Goal: Transaction & Acquisition: Purchase product/service

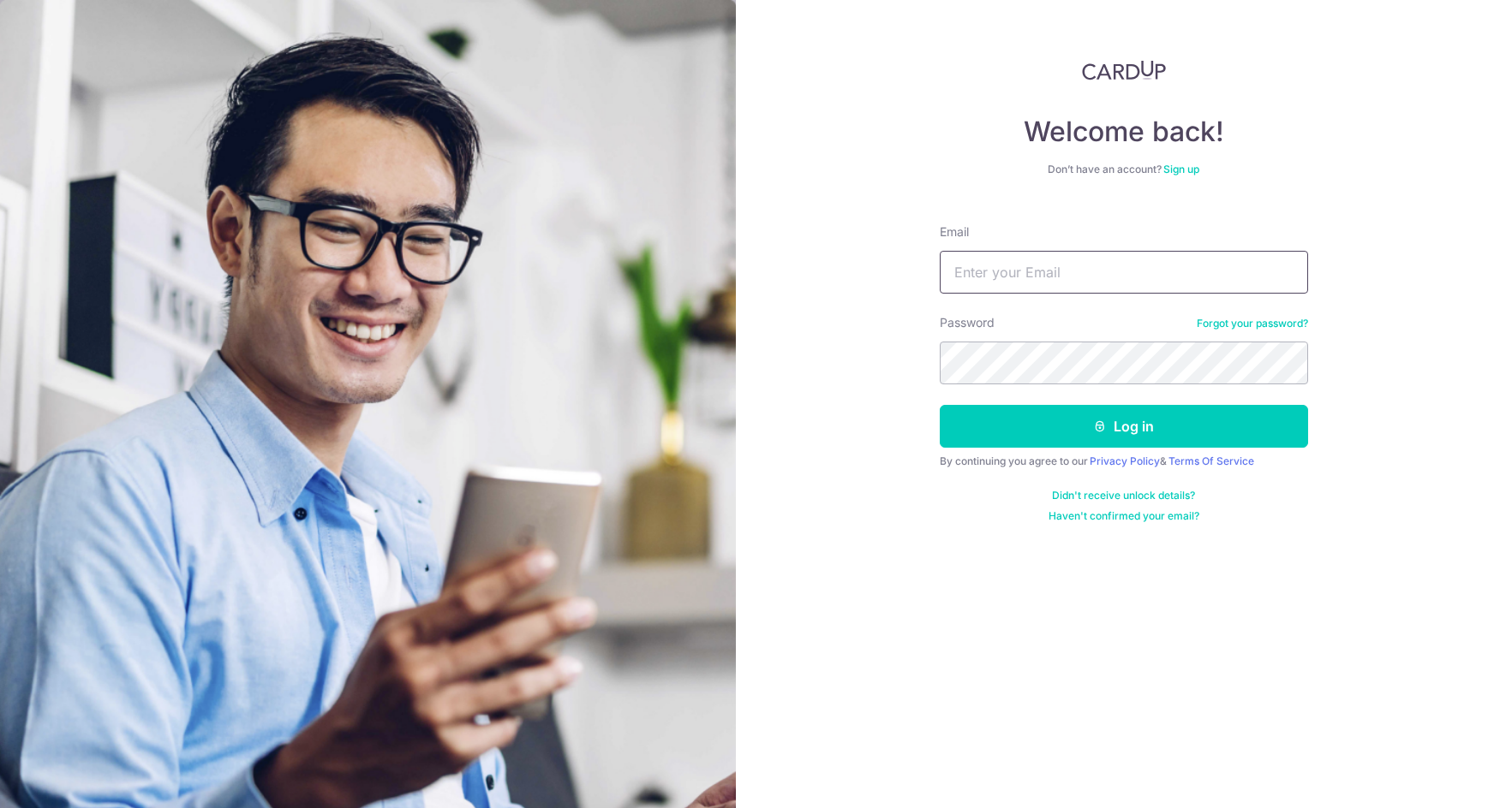
type input "ahmetshofer01@gmail.com"
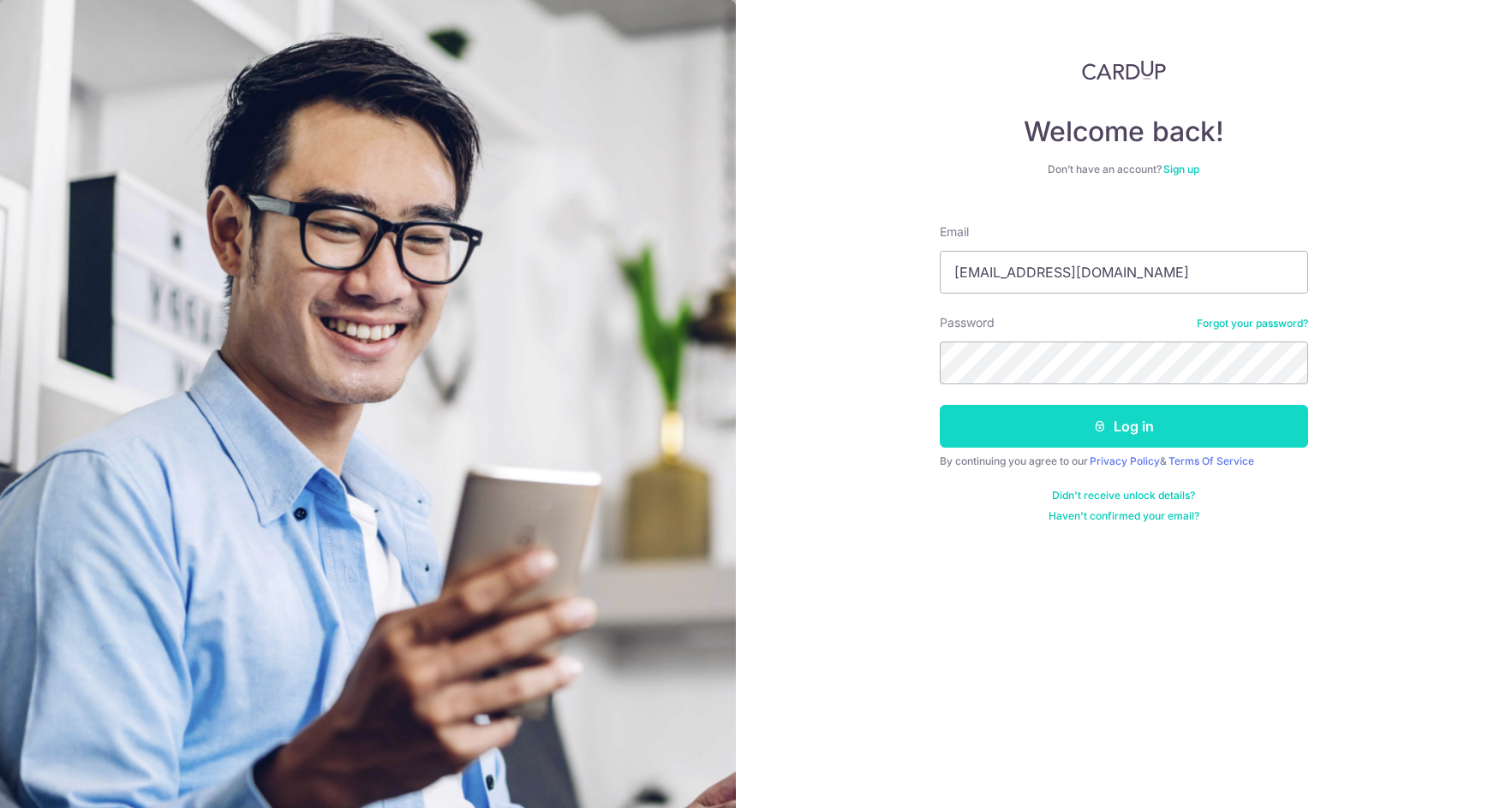
click at [1133, 410] on button "Log in" at bounding box center [1123, 426] width 368 height 43
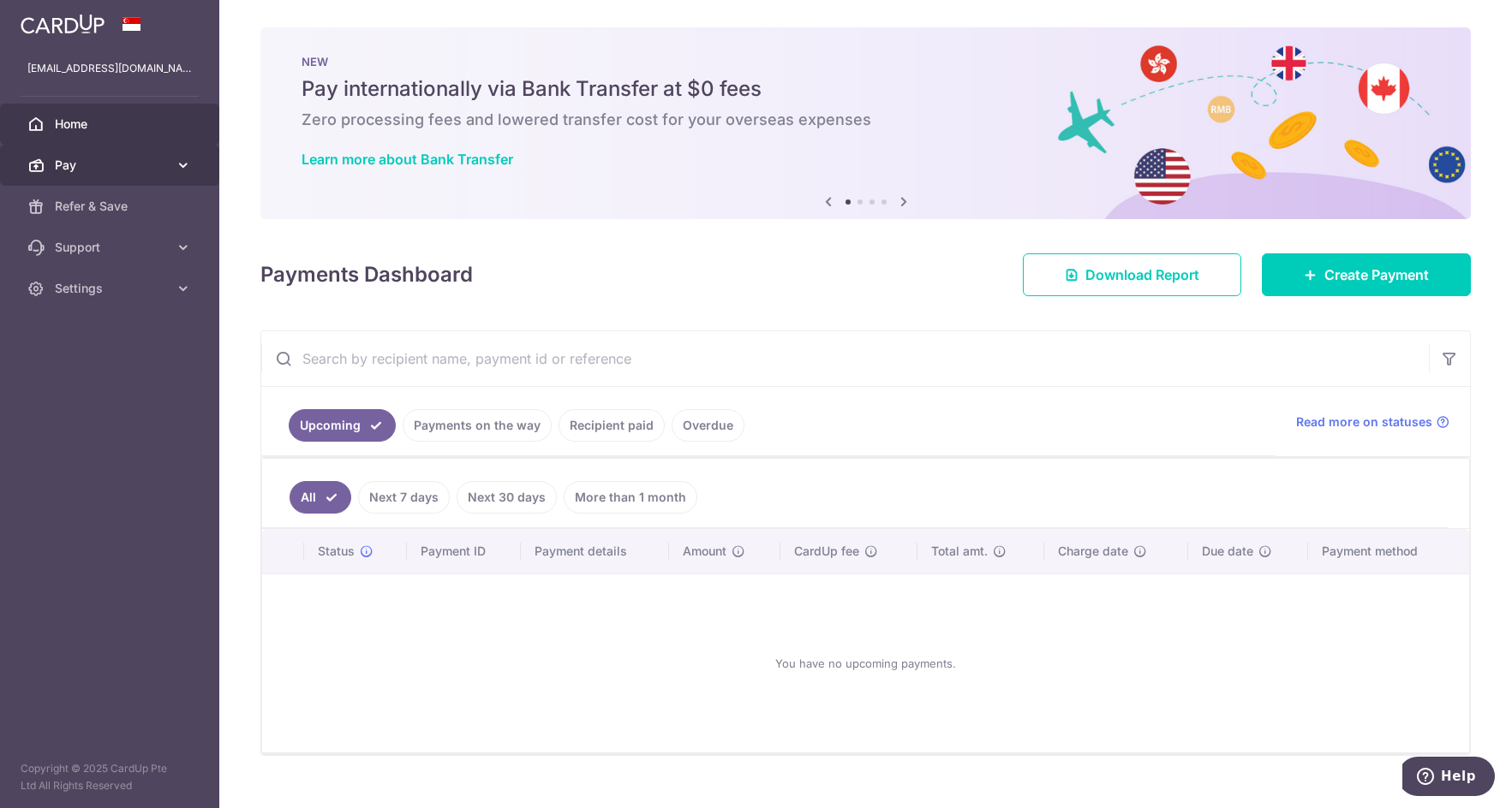
click at [117, 157] on span "Pay" at bounding box center [111, 165] width 113 height 17
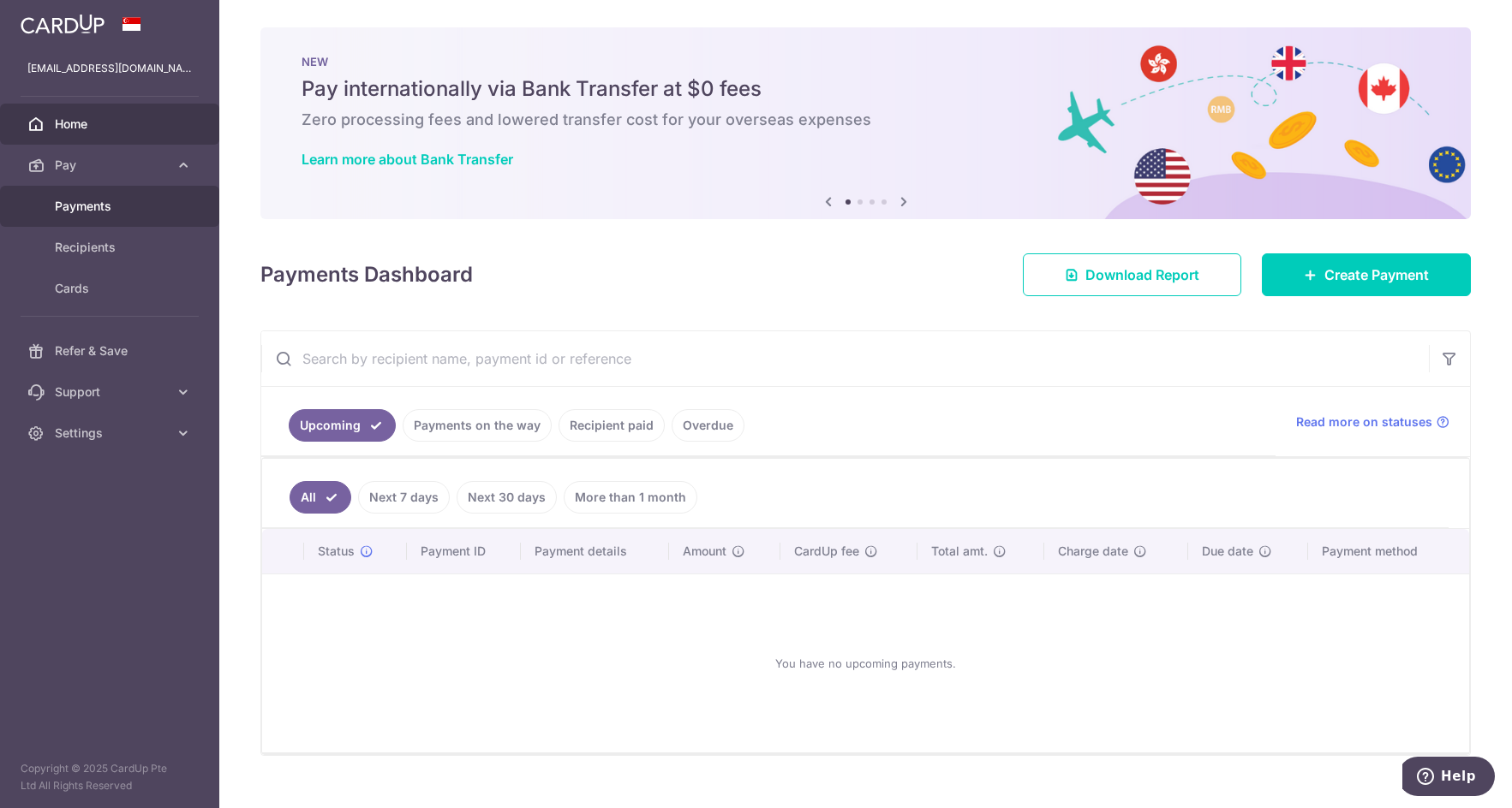
click at [127, 213] on span "Payments" at bounding box center [111, 206] width 113 height 17
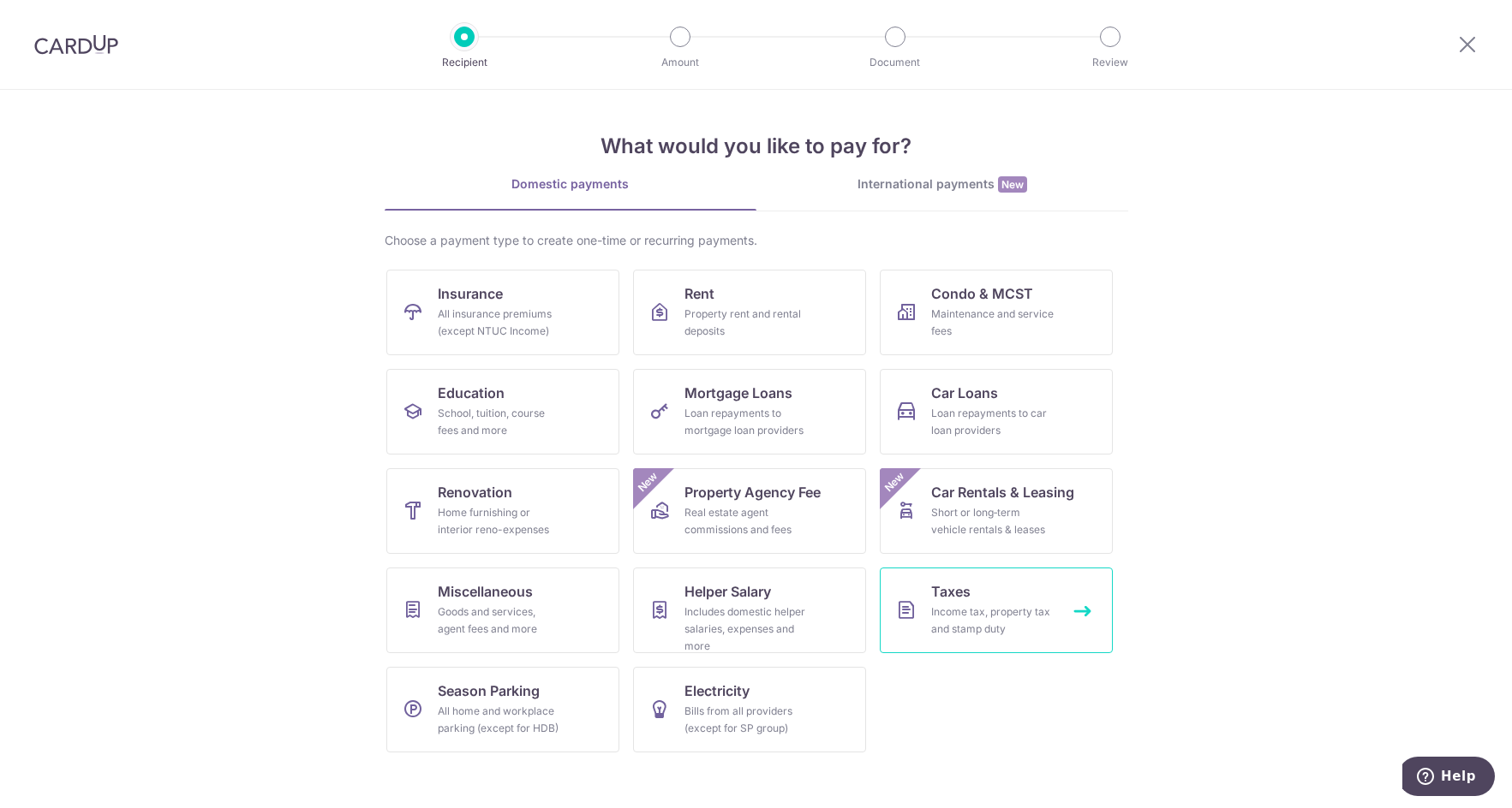
click at [995, 624] on div "Income tax, property tax and stamp duty" at bounding box center [993, 620] width 123 height 34
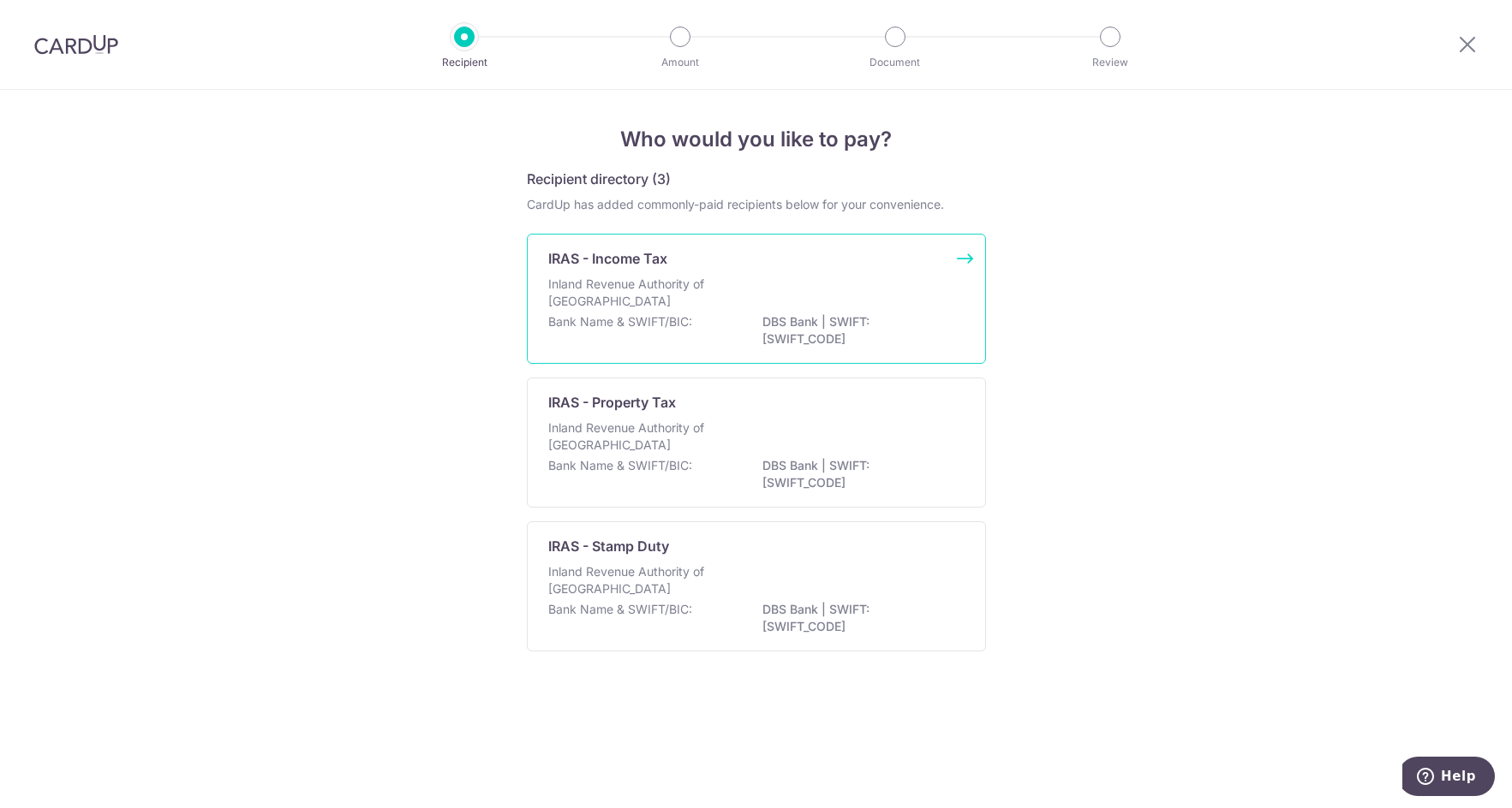
click at [617, 273] on div "IRAS - Income Tax Inland Revenue Authority of Singapore Bank Name & SWIFT/BIC: …" at bounding box center [756, 299] width 459 height 130
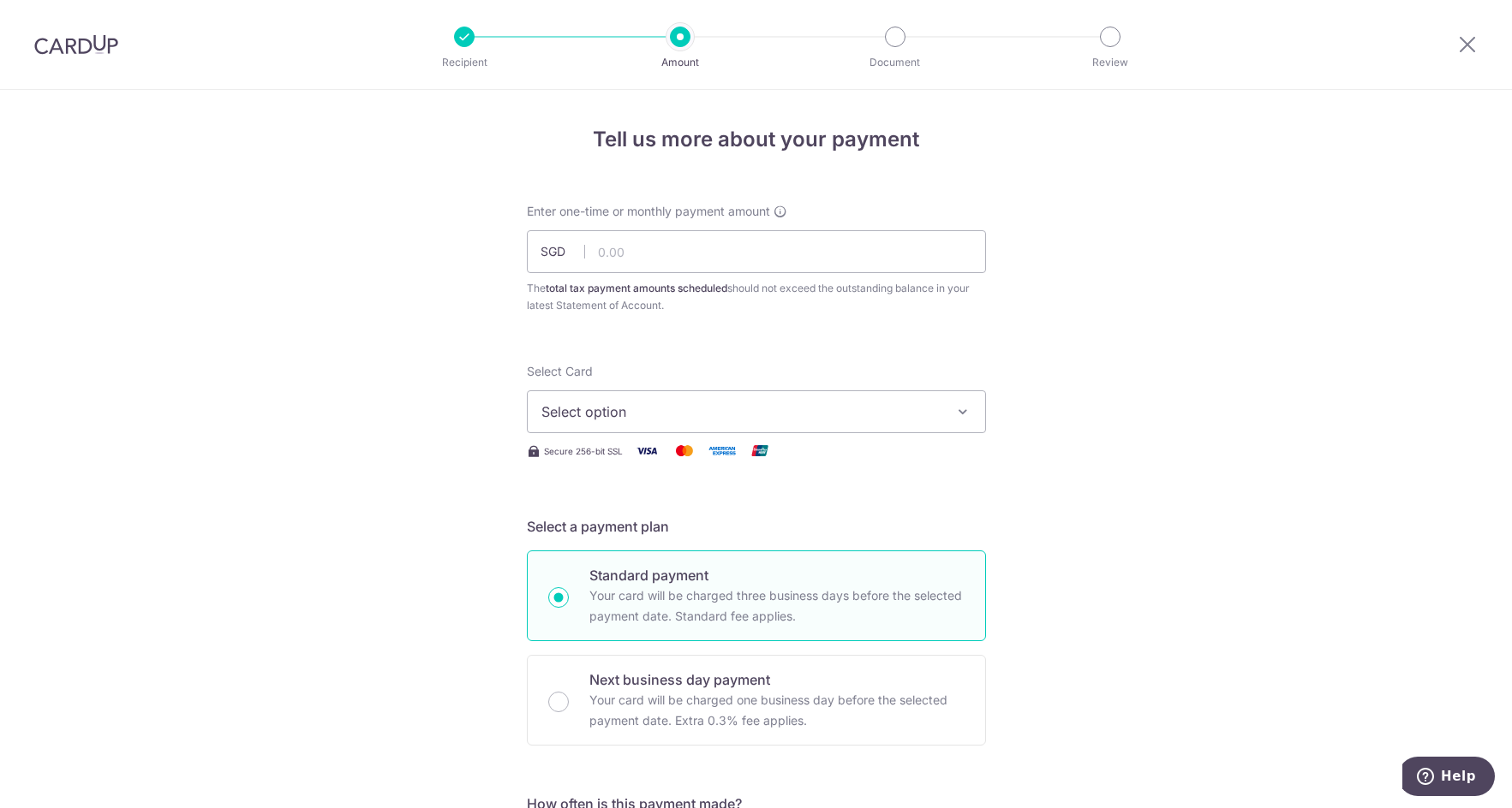
scroll to position [428, 0]
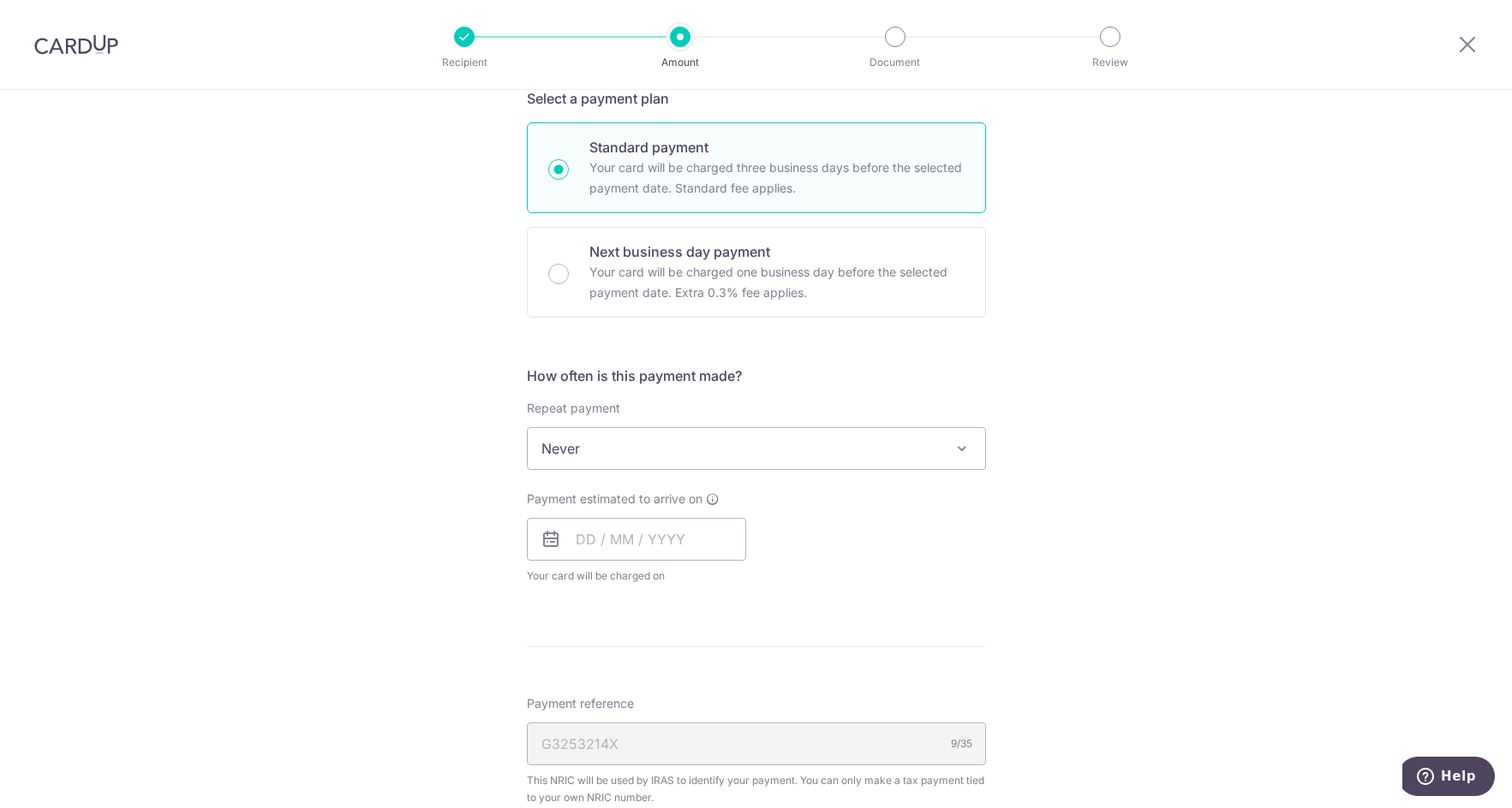
click at [633, 446] on span "Never" at bounding box center [756, 448] width 458 height 41
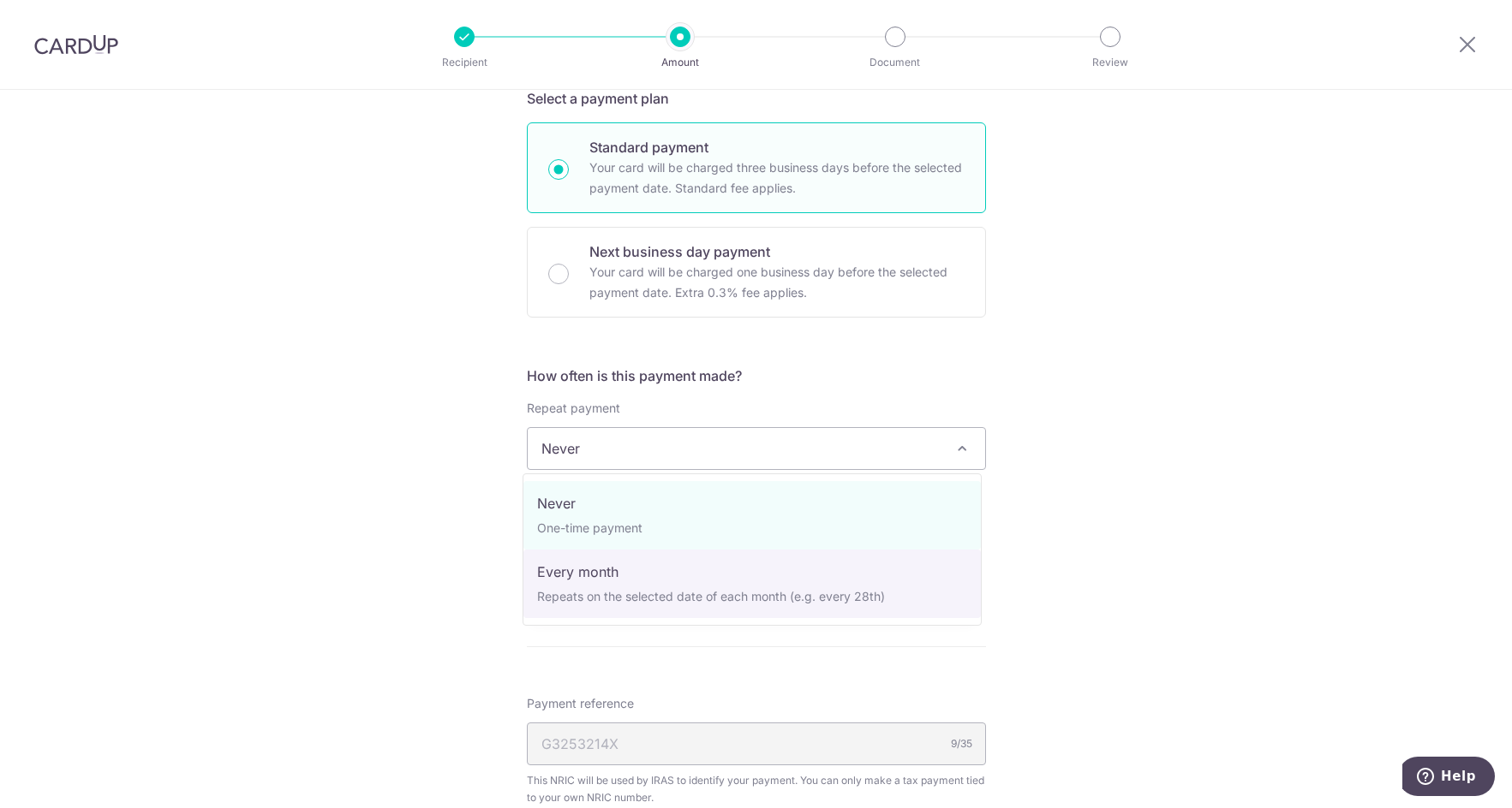
select select "3"
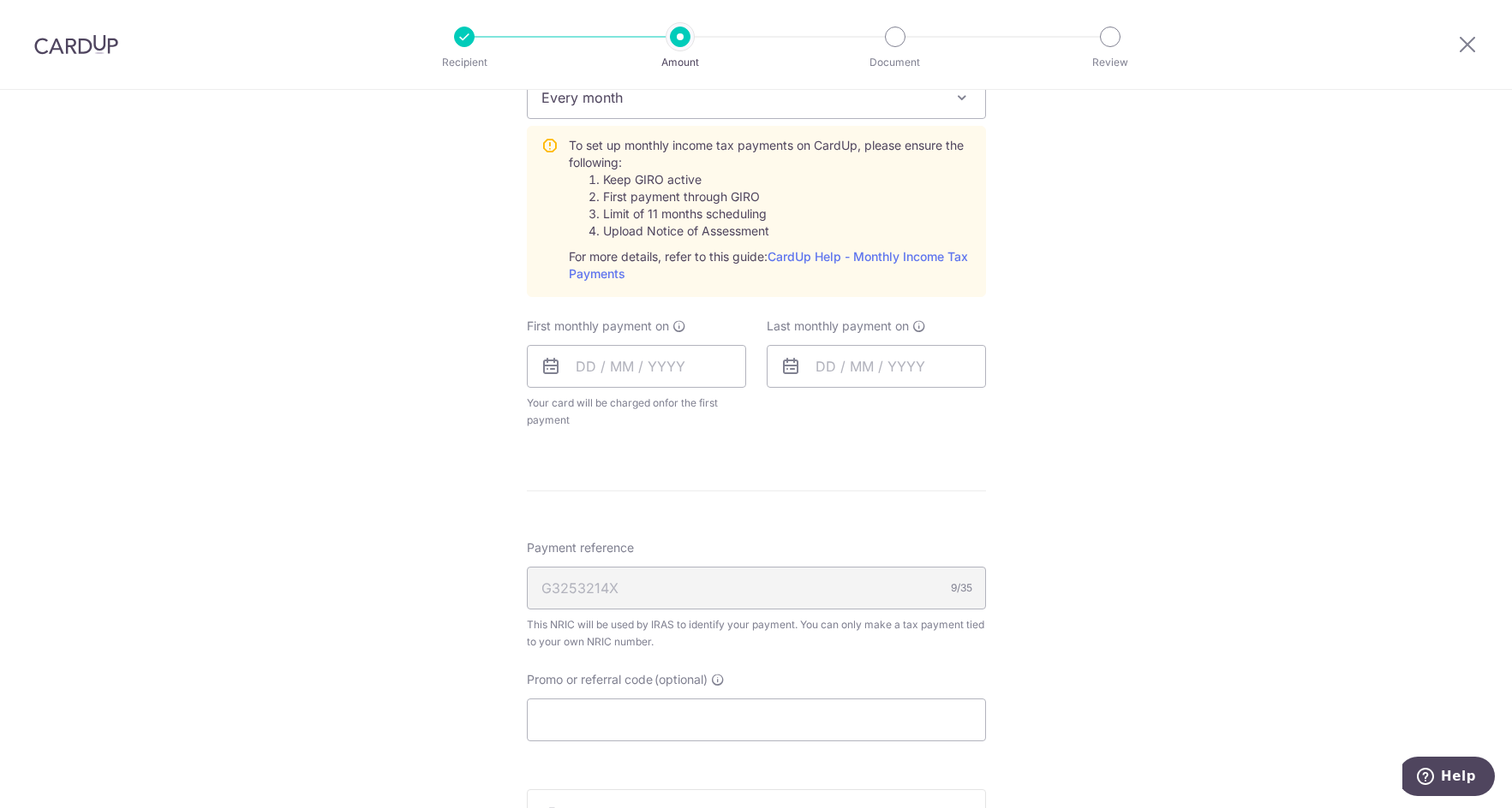
scroll to position [1027, 0]
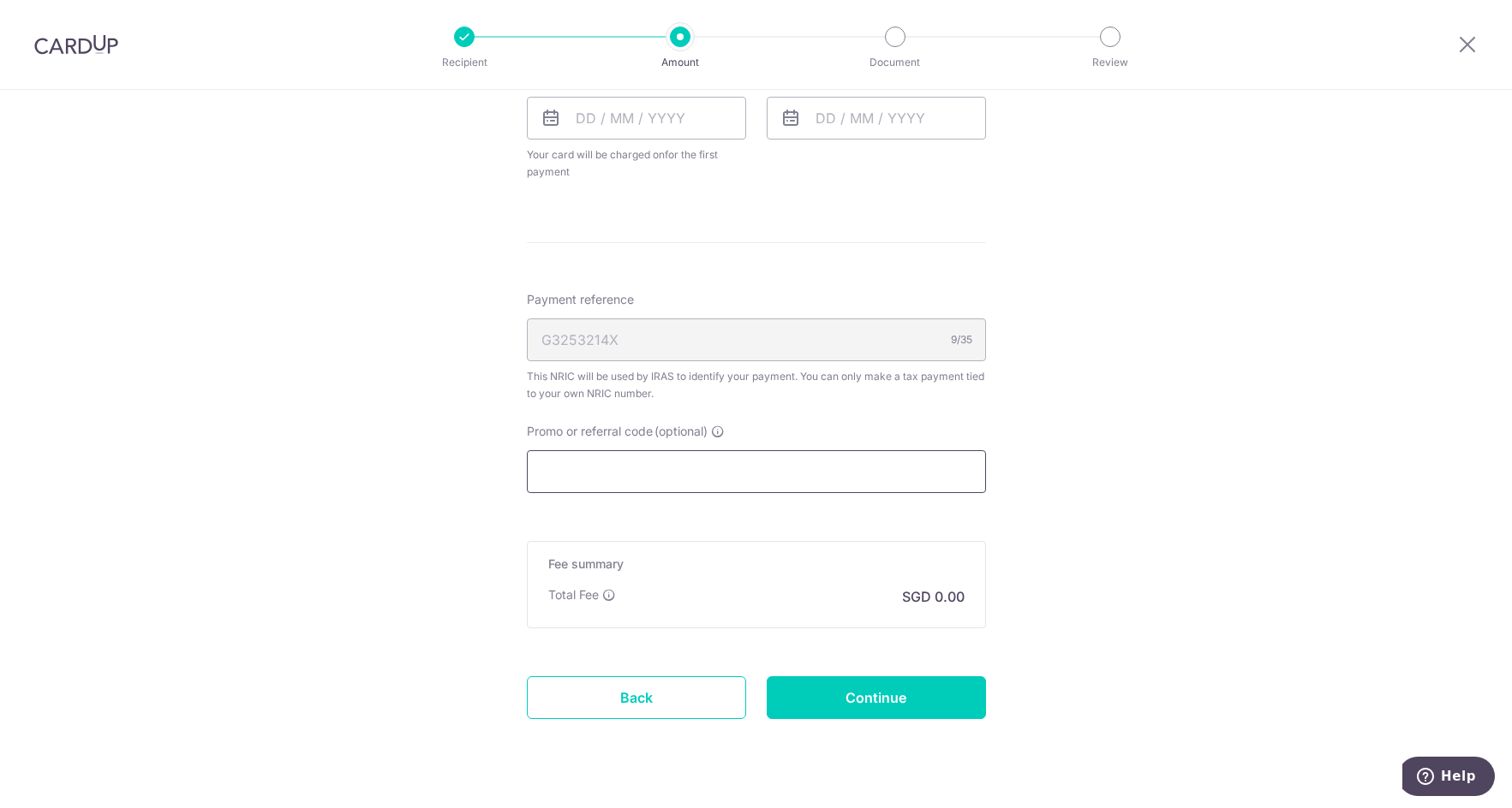
click at [621, 479] on input "Promo or referral code (optional)" at bounding box center [756, 471] width 459 height 43
paste input "VTAX25R"
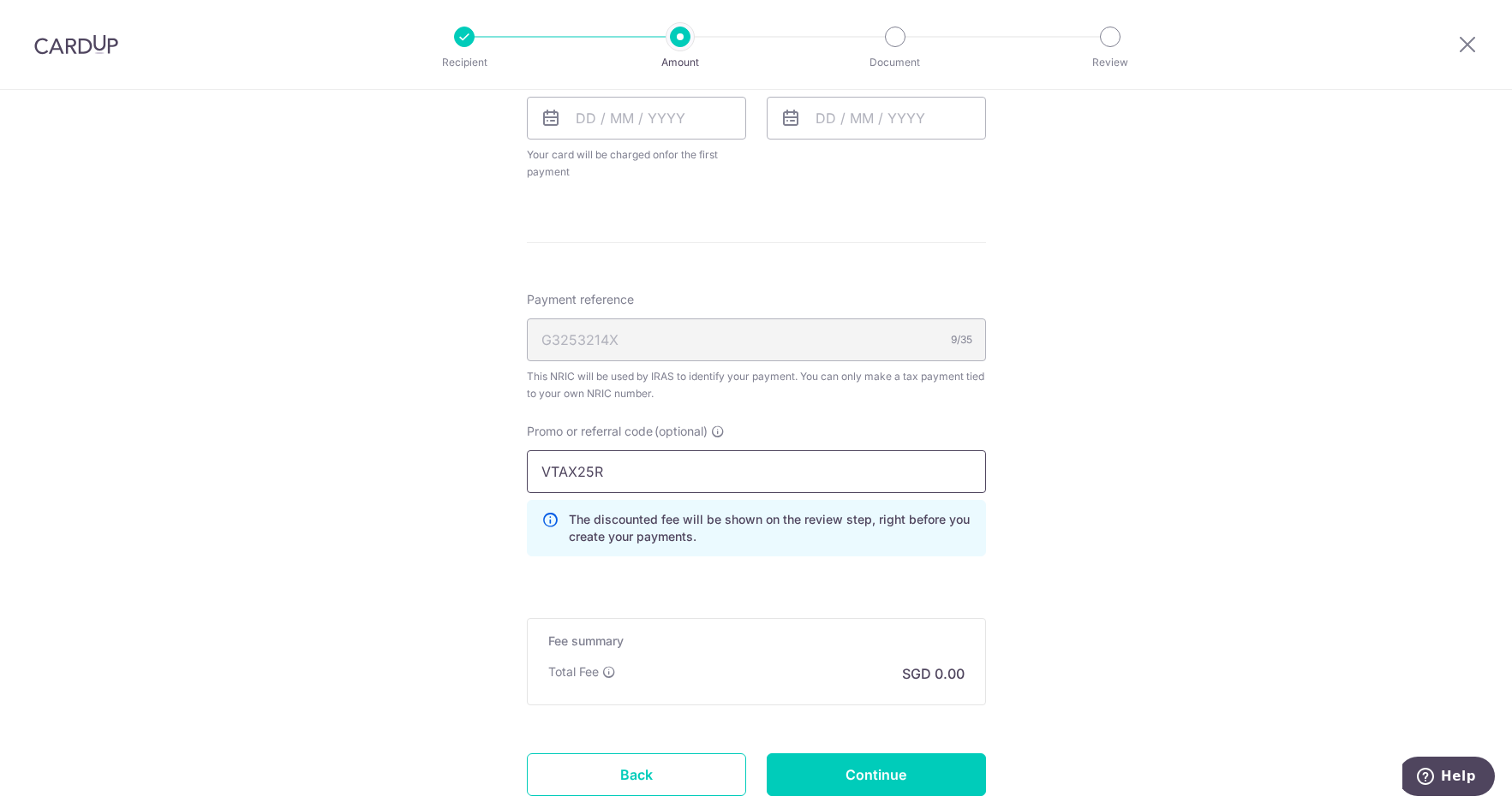
click at [539, 474] on input "VTAX25R" at bounding box center [756, 471] width 459 height 43
type input "VTAX25R"
click at [727, 475] on input "VTAX25R" at bounding box center [756, 471] width 459 height 43
click at [819, 600] on form "Enter one-time or monthly payment amount SGD The total tax payment amounts sche…" at bounding box center [756, 10] width 459 height 1669
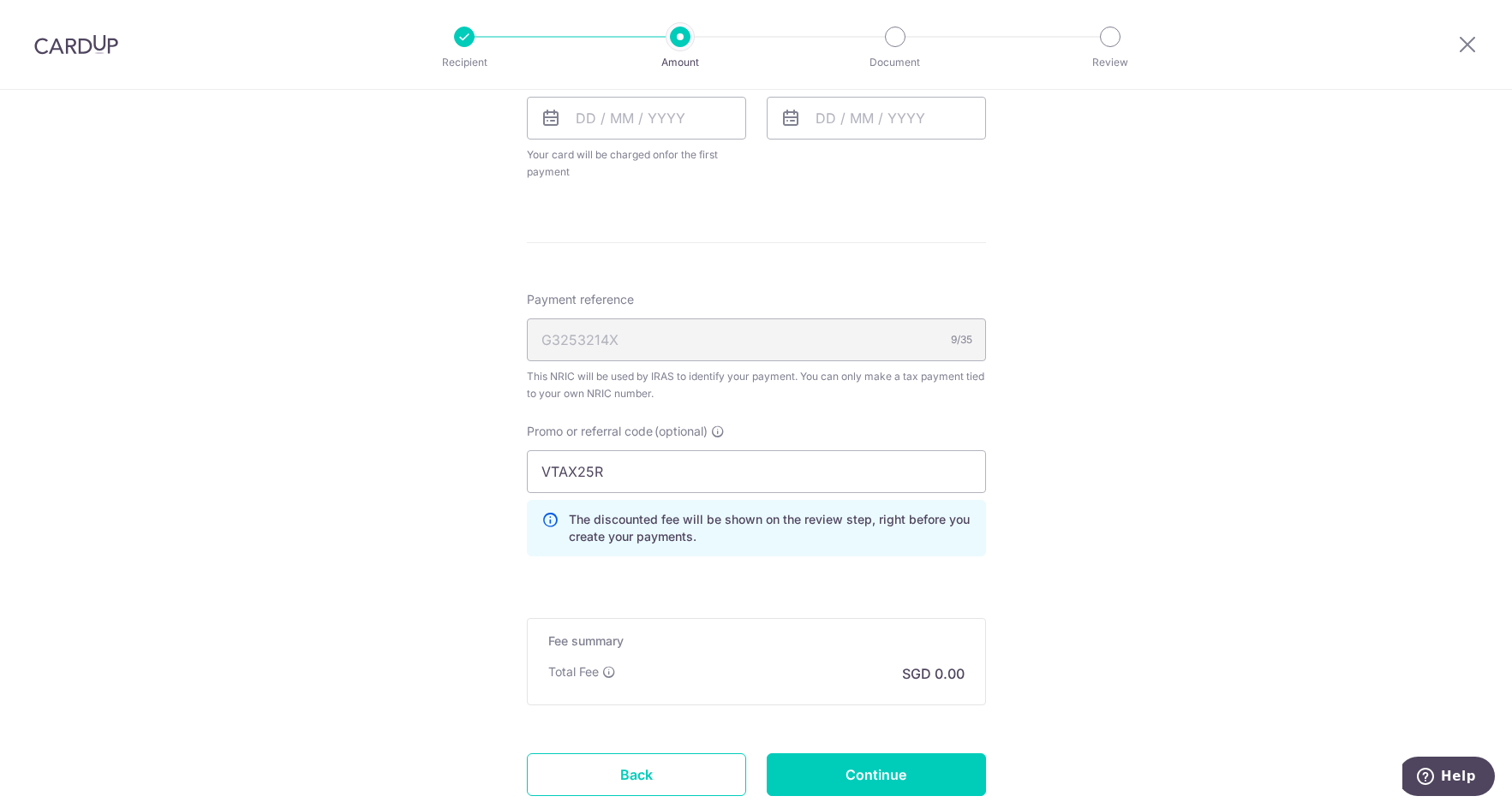
click at [790, 256] on form "Enter one-time or monthly payment amount SGD The total tax payment amounts sche…" at bounding box center [756, 10] width 459 height 1669
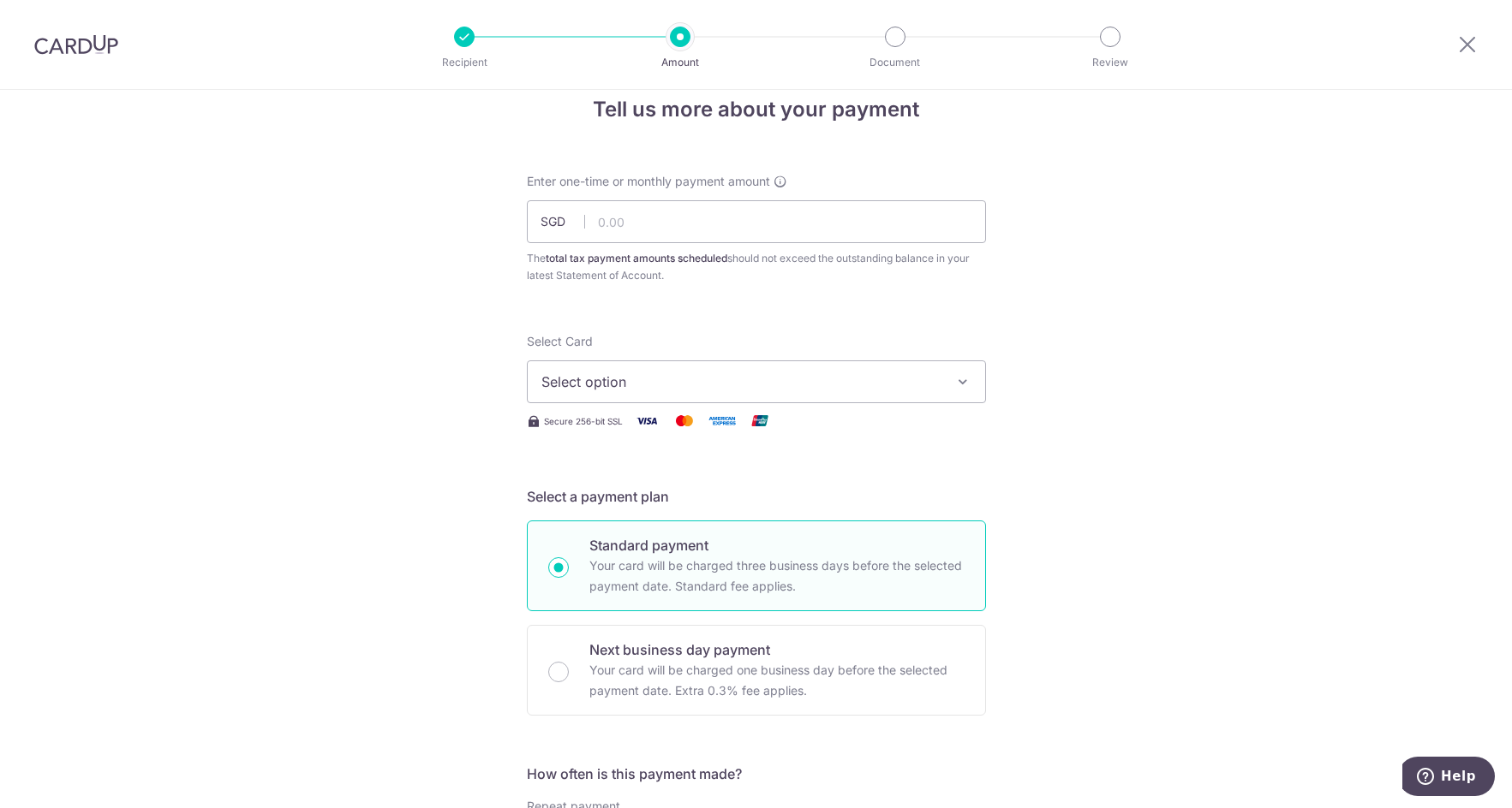
scroll to position [0, 0]
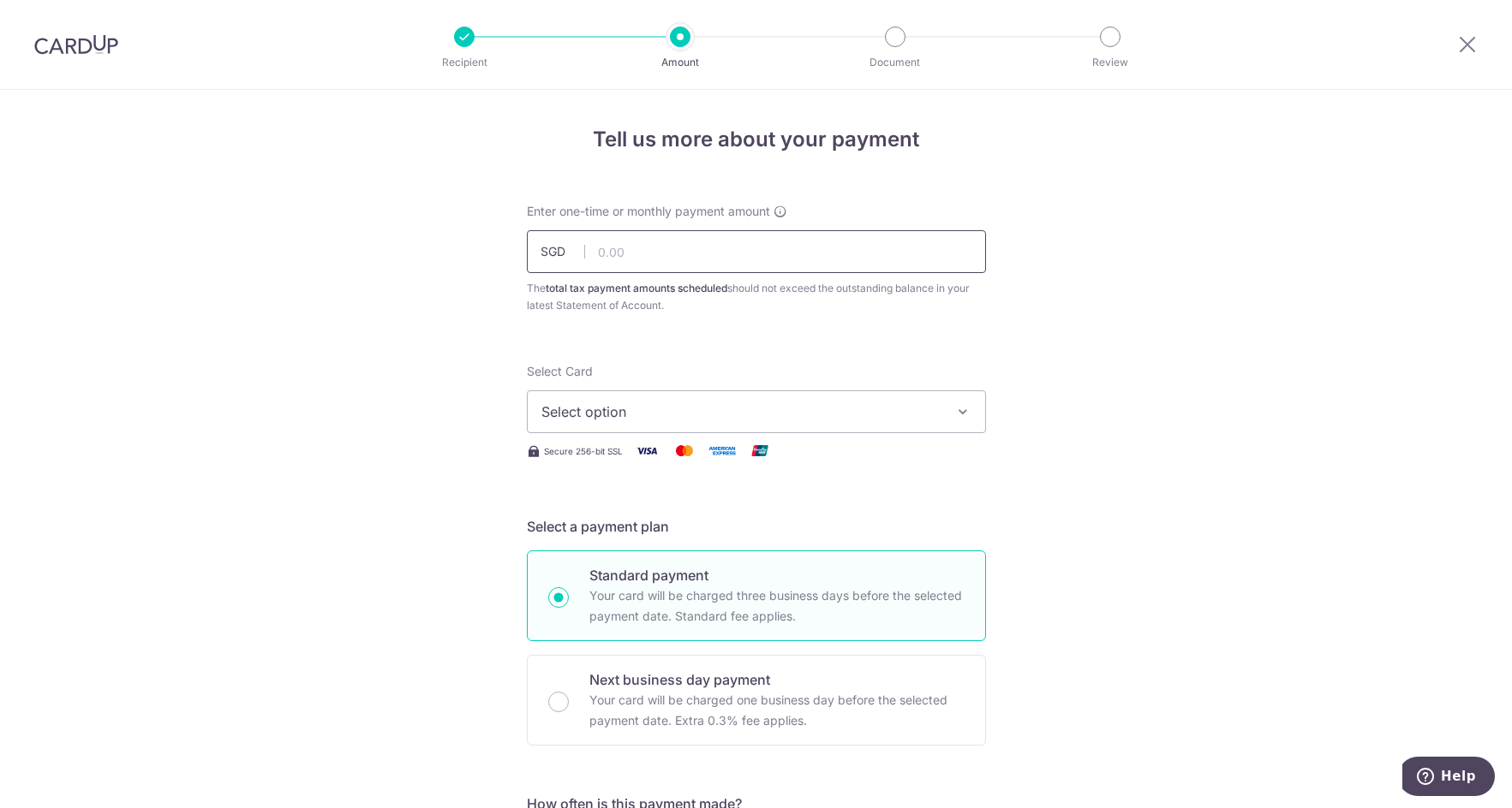
click at [610, 254] on input "text" at bounding box center [756, 251] width 459 height 43
